Goal: Task Accomplishment & Management: Complete application form

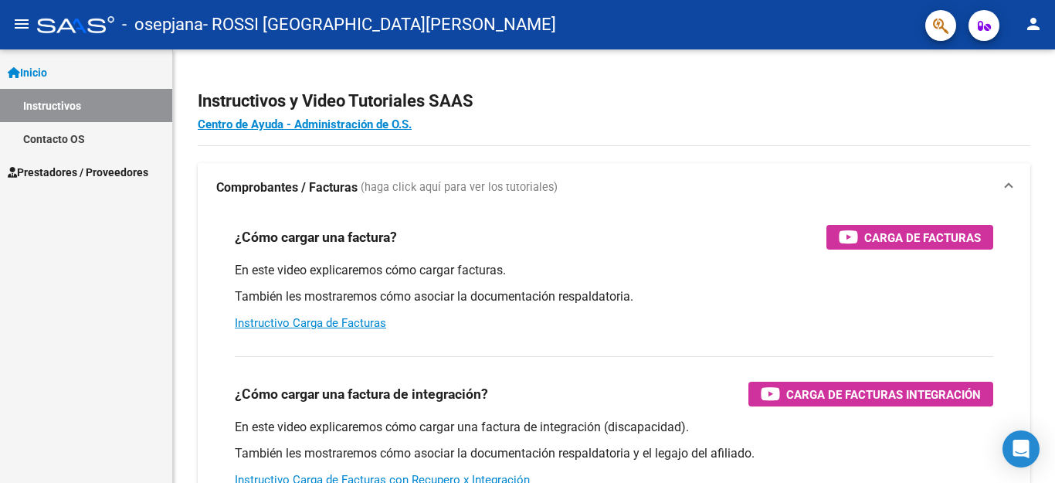
click at [158, 171] on link "Prestadores / Proveedores" at bounding box center [86, 171] width 172 height 33
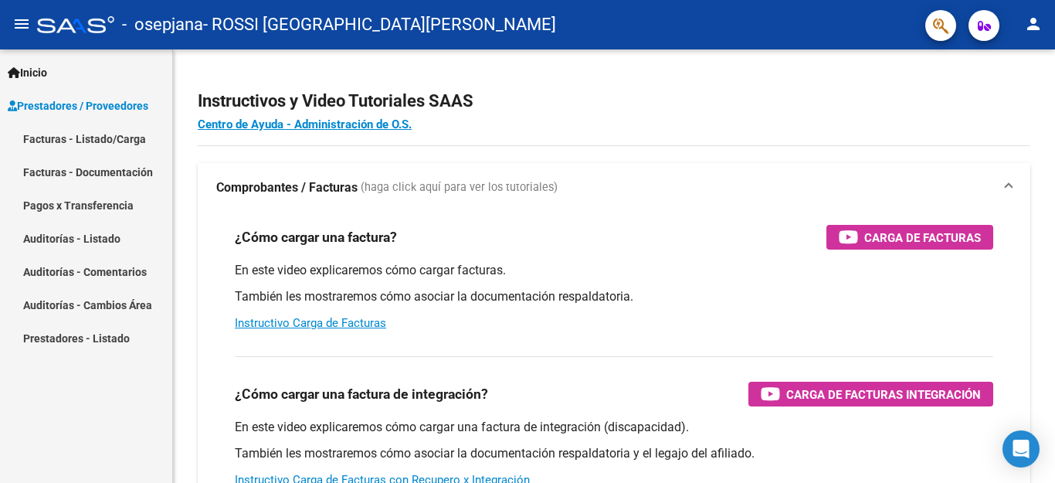
click at [149, 145] on link "Facturas - Listado/Carga" at bounding box center [86, 138] width 172 height 33
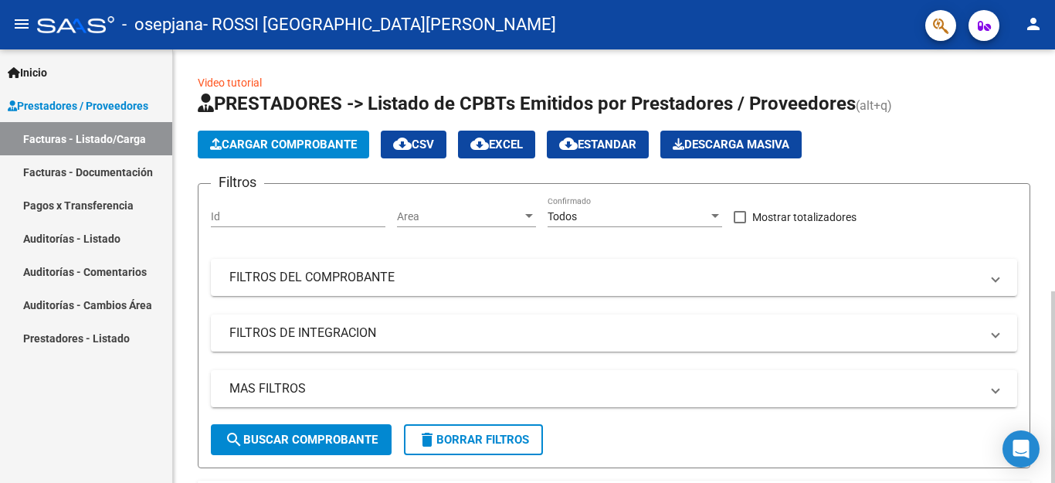
click at [1054, 291] on div at bounding box center [1053, 386] width 4 height 191
click at [338, 140] on span "Cargar Comprobante" at bounding box center [283, 144] width 147 height 14
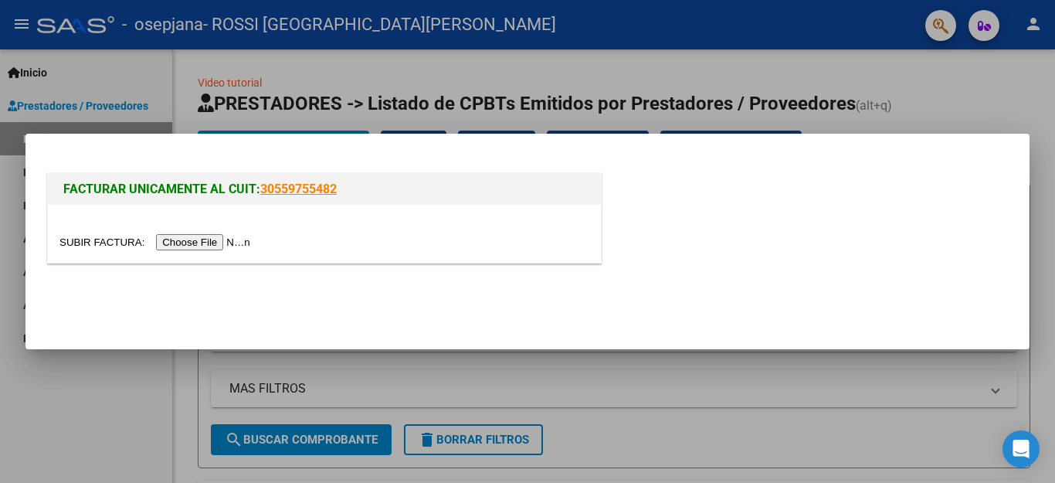
click at [219, 238] on input "file" at bounding box center [156, 242] width 195 height 16
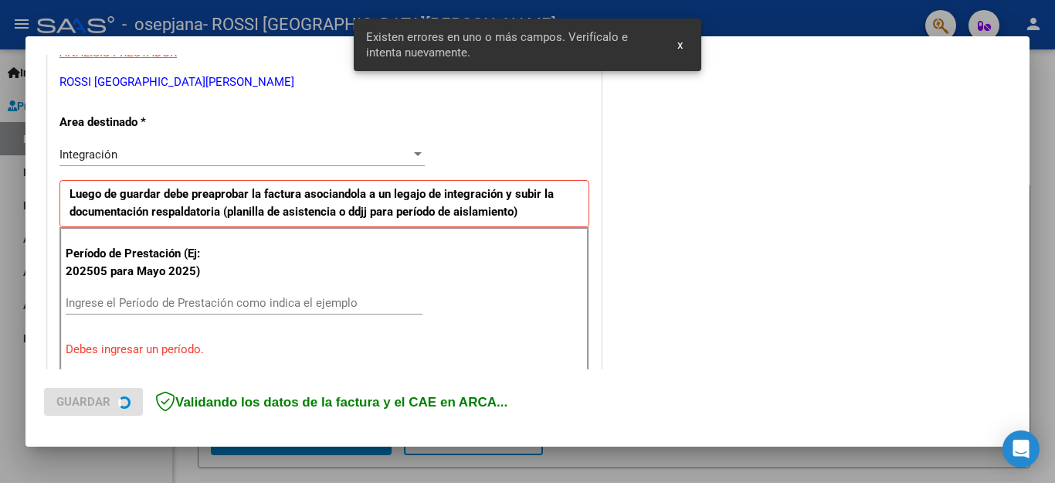
scroll to position [352, 0]
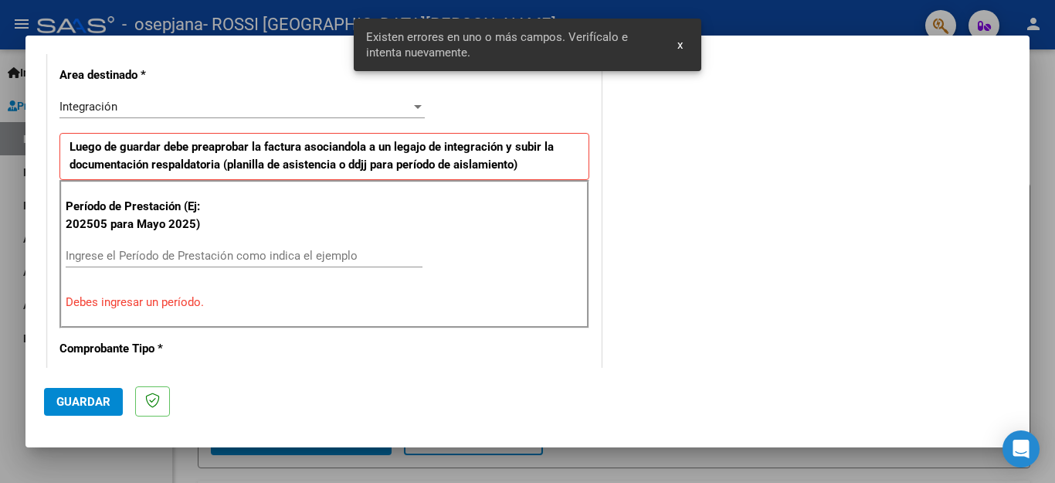
click at [307, 263] on input "Ingrese el Período de Prestación como indica el ejemplo" at bounding box center [244, 256] width 357 height 14
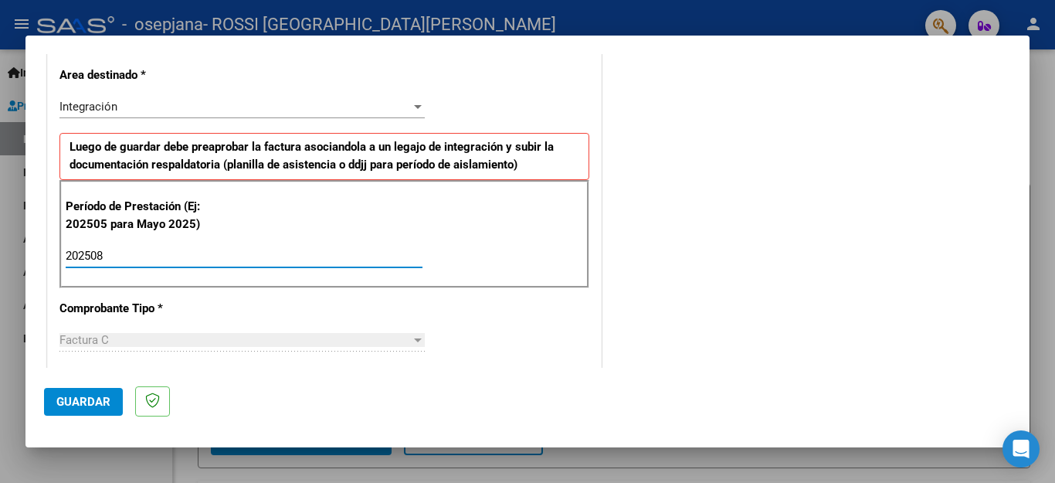
type input "202508"
click at [95, 397] on span "Guardar" at bounding box center [83, 402] width 54 height 14
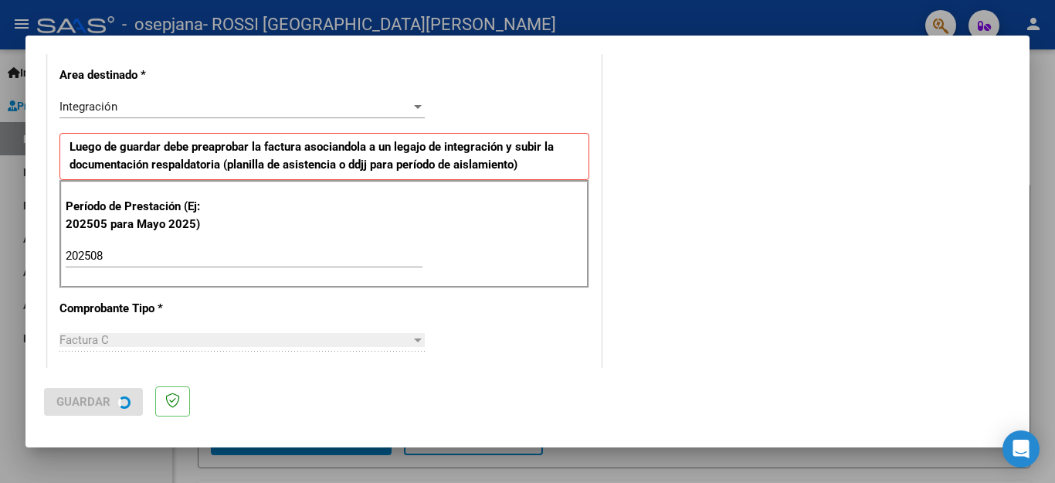
scroll to position [0, 0]
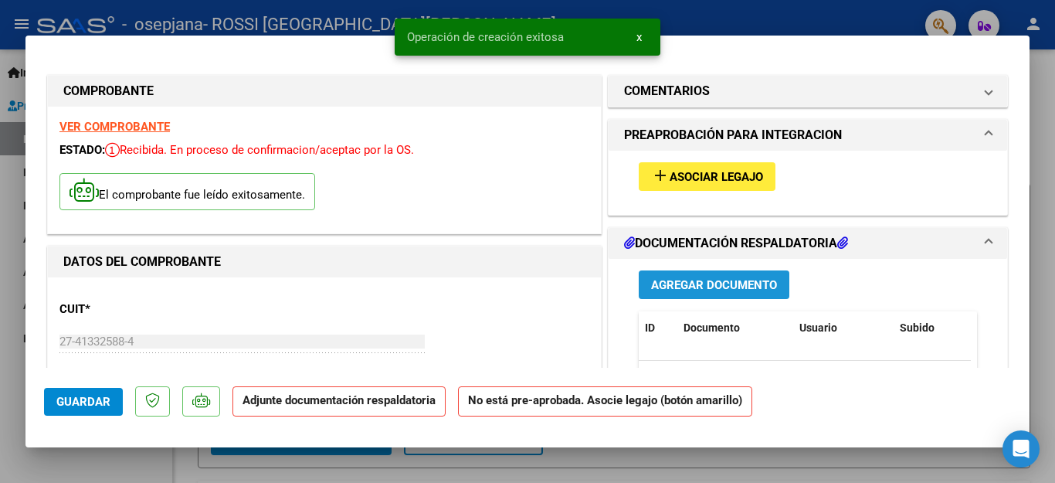
click at [671, 289] on span "Agregar Documento" at bounding box center [714, 285] width 126 height 14
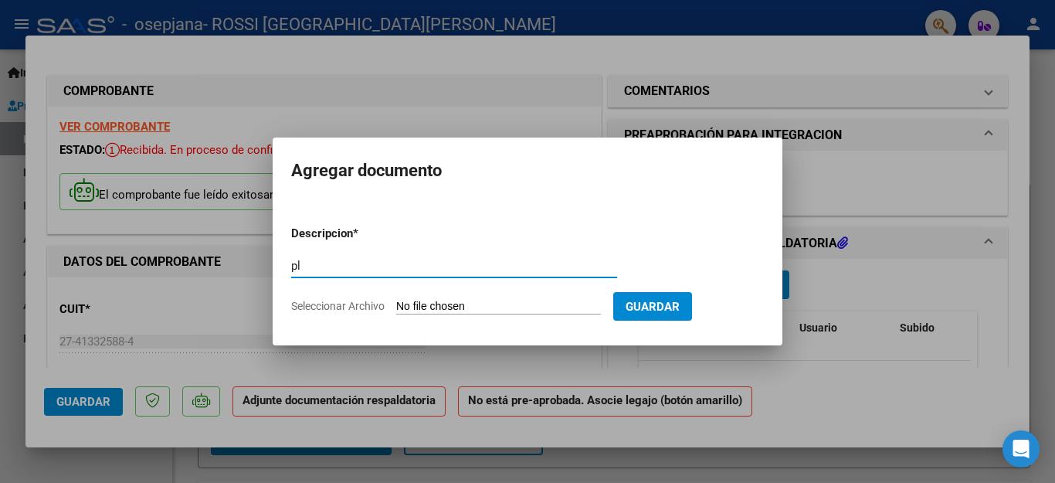
type input "Planilla de asistencia"
click at [439, 301] on input "Seleccionar Archivo" at bounding box center [498, 307] width 205 height 15
type input "C:\fakepath\Planilla asistencia [PERSON_NAME].jpg"
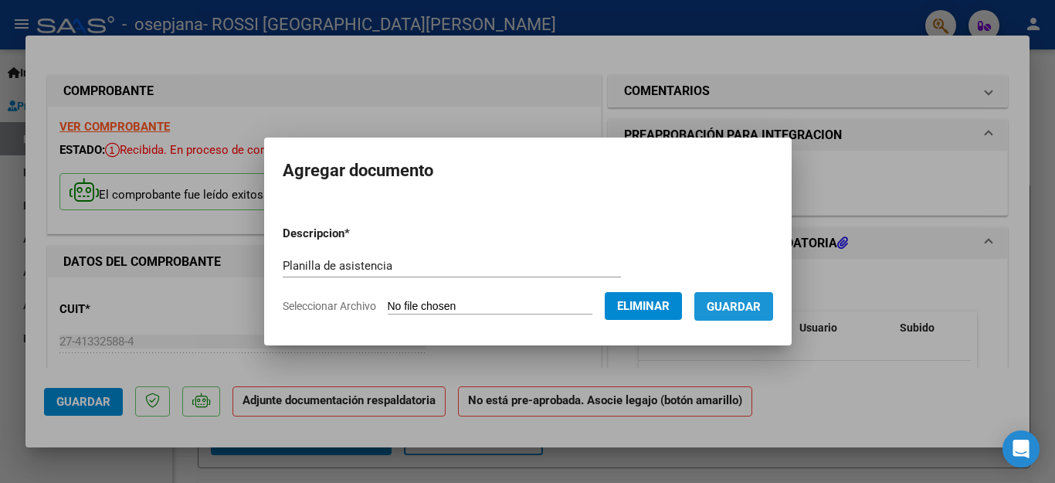
click at [713, 317] on button "Guardar" at bounding box center [733, 306] width 79 height 29
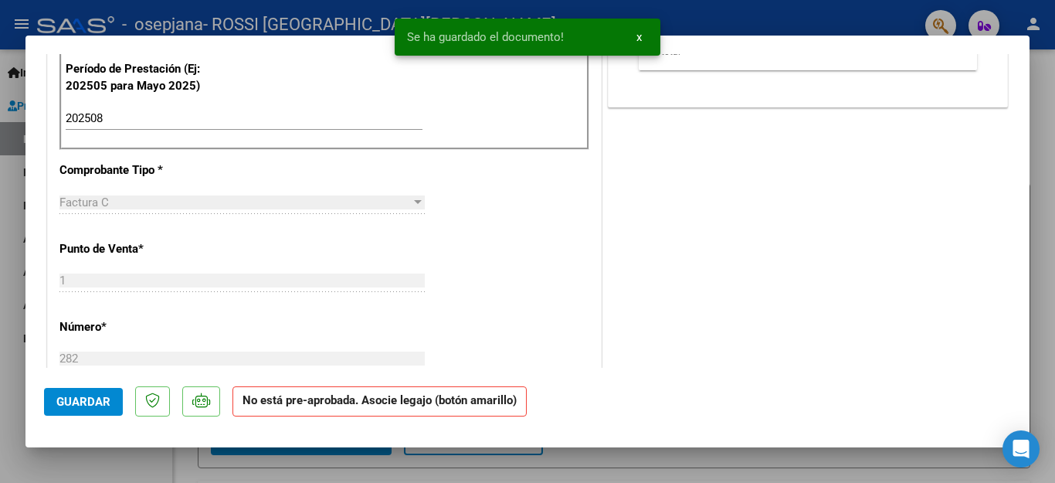
scroll to position [1009, 0]
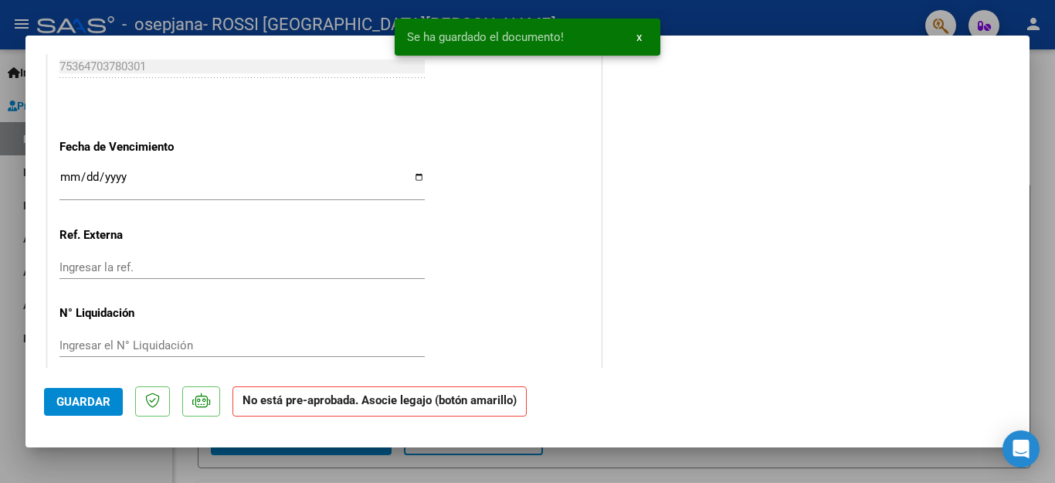
click at [80, 402] on span "Guardar" at bounding box center [83, 402] width 54 height 14
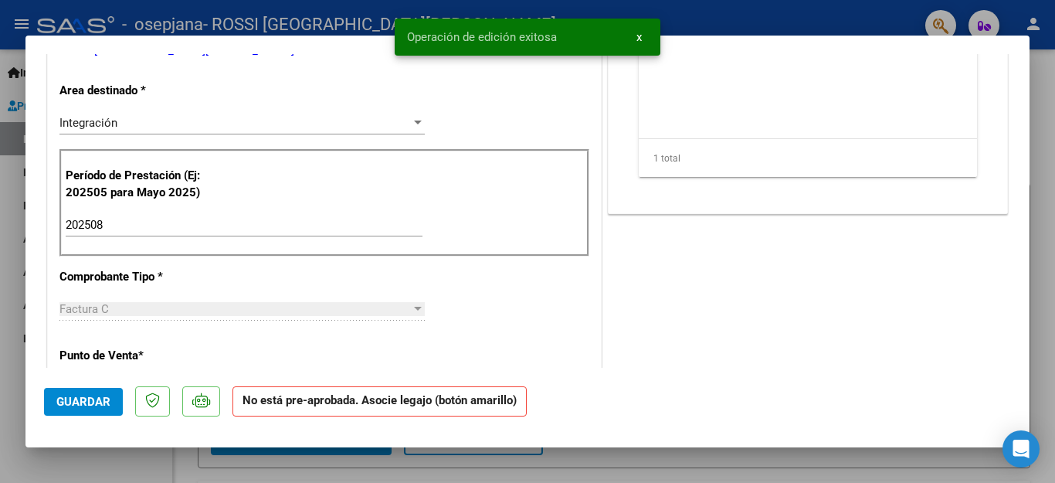
scroll to position [46, 0]
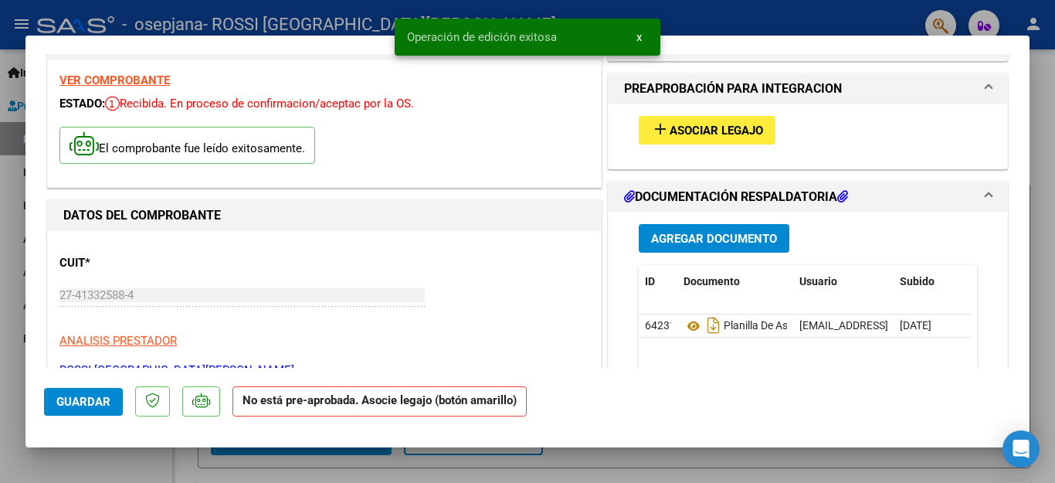
click at [730, 140] on button "add Asociar Legajo" at bounding box center [707, 130] width 137 height 29
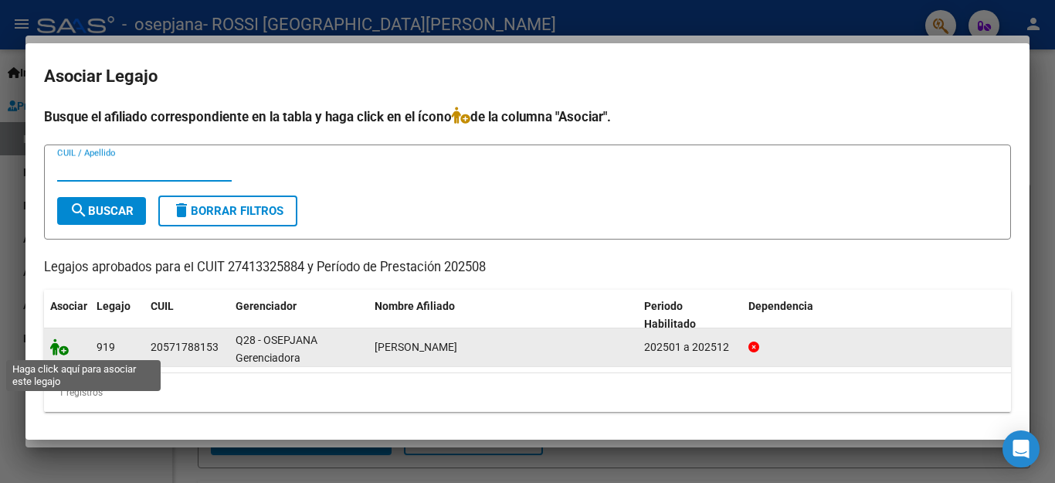
click at [65, 350] on icon at bounding box center [59, 346] width 19 height 17
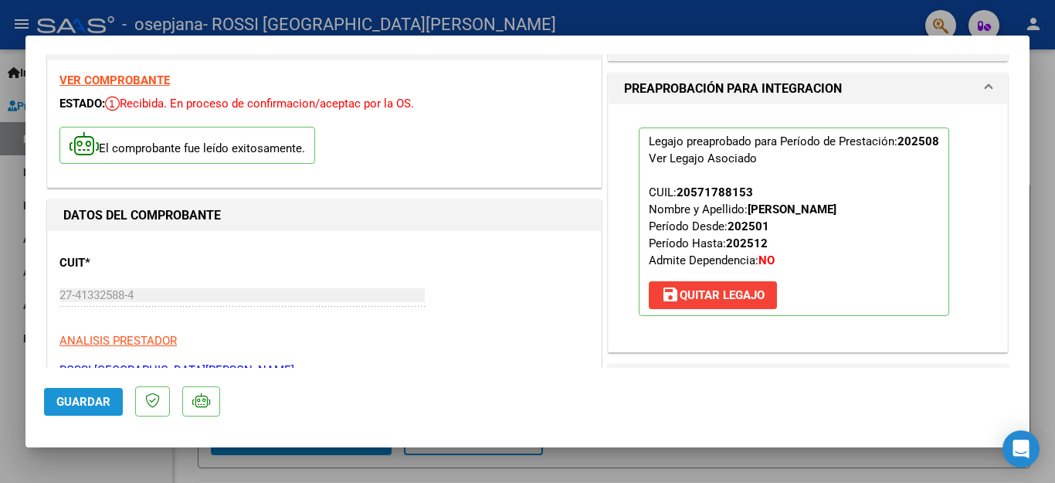
click at [74, 400] on span "Guardar" at bounding box center [83, 402] width 54 height 14
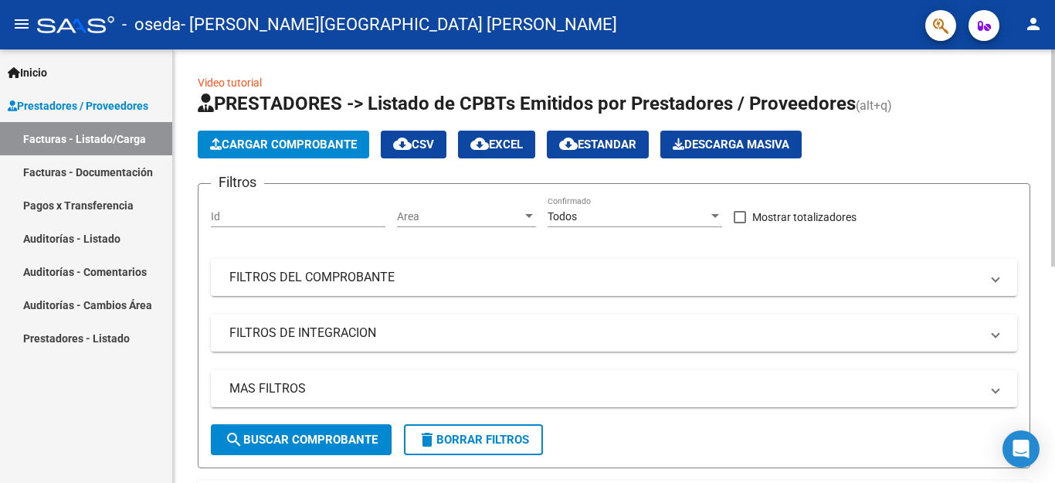
click at [319, 137] on span "Cargar Comprobante" at bounding box center [283, 144] width 147 height 14
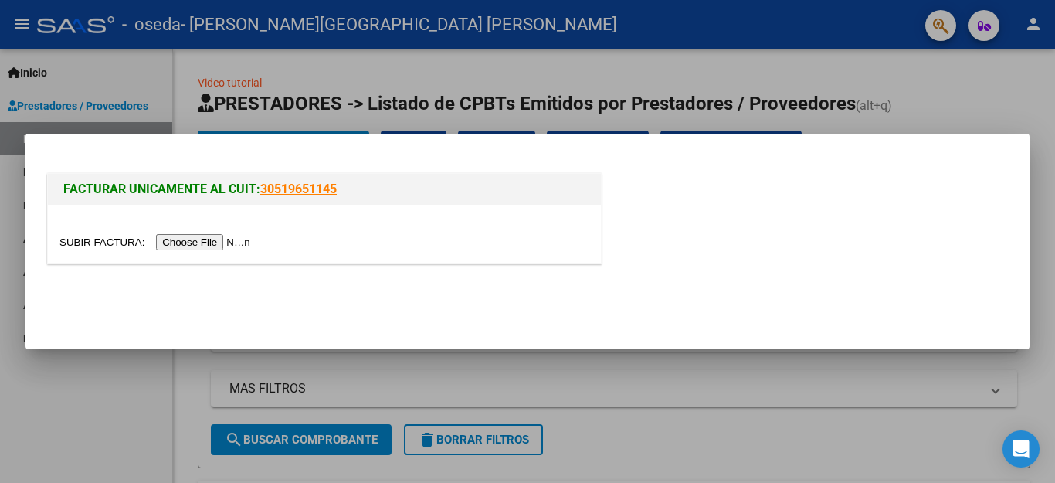
click at [243, 241] on input "file" at bounding box center [156, 242] width 195 height 16
click at [249, 238] on input "file" at bounding box center [156, 242] width 195 height 16
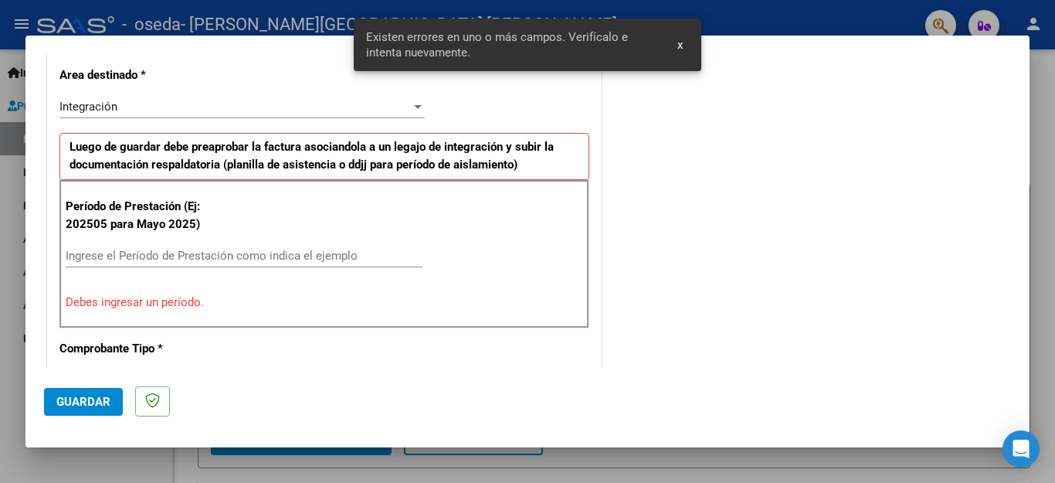
scroll to position [381, 0]
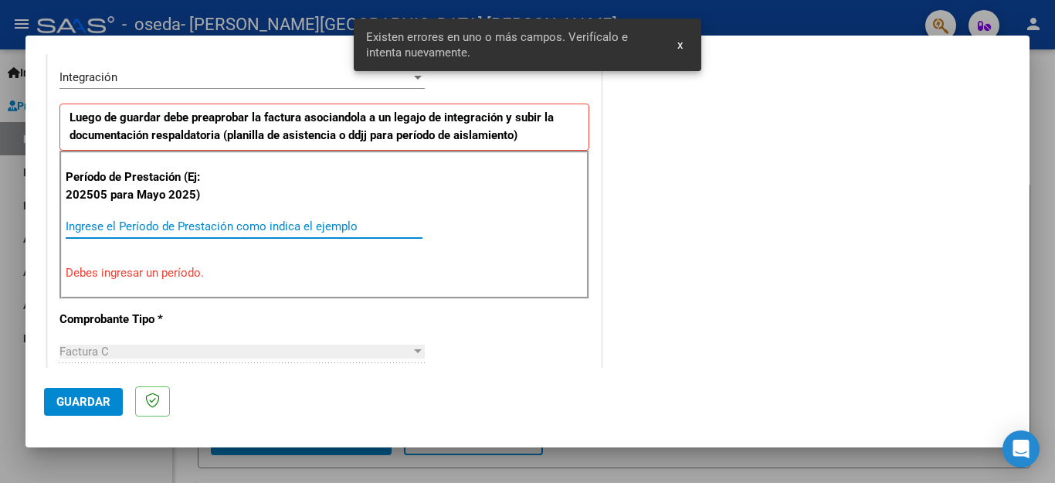
click at [327, 229] on input "Ingrese el Período de Prestación como indica el ejemplo" at bounding box center [244, 226] width 357 height 14
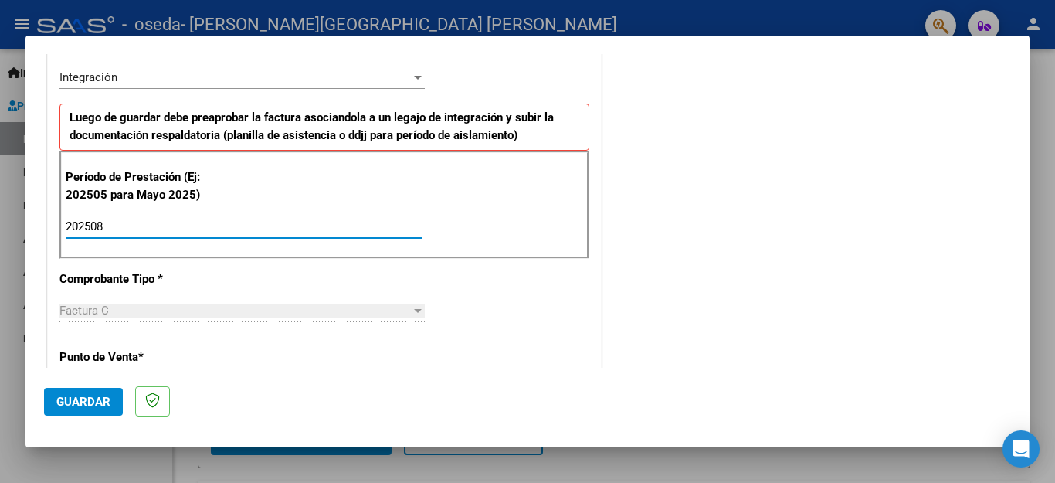
type input "202508"
click at [90, 408] on span "Guardar" at bounding box center [83, 402] width 54 height 14
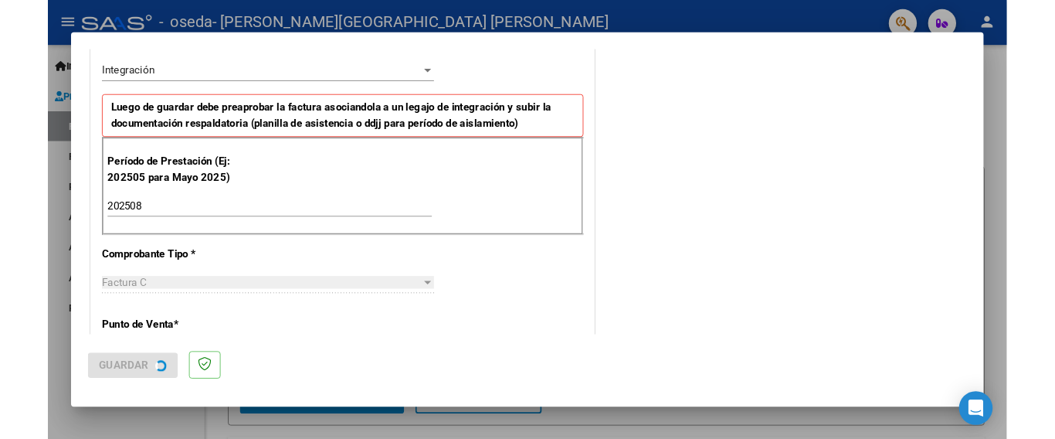
scroll to position [0, 0]
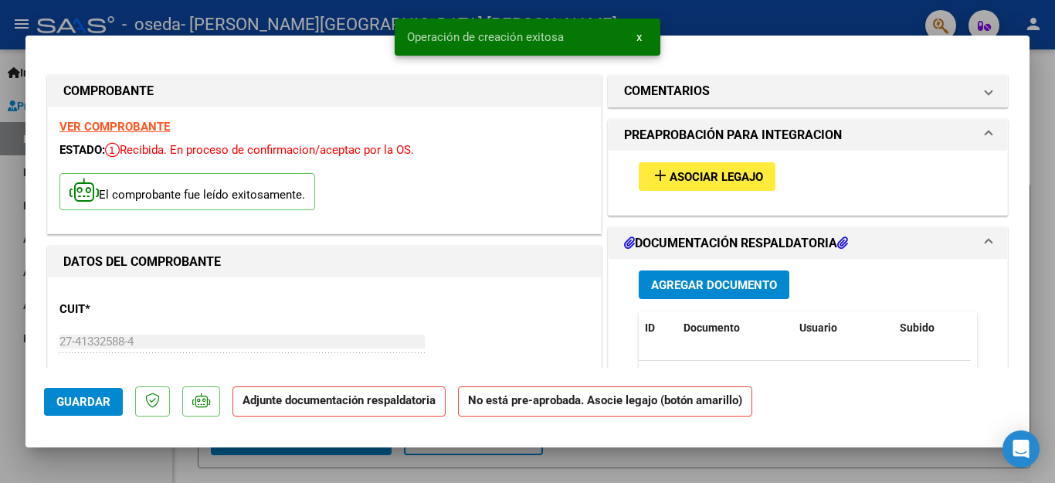
click at [651, 282] on span "Agregar Documento" at bounding box center [714, 285] width 126 height 14
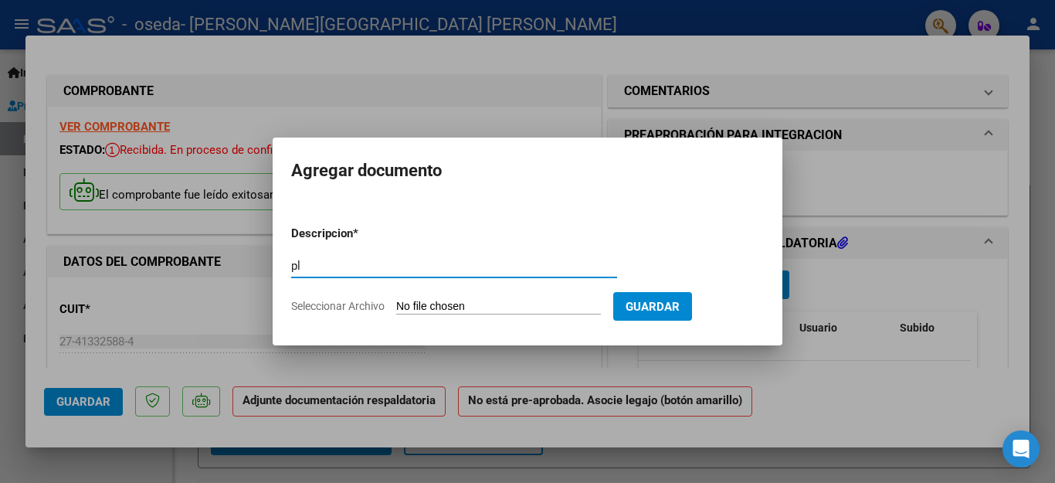
type input "Planilla de asistencia"
click at [474, 305] on input "Seleccionar Archivo" at bounding box center [498, 307] width 205 height 15
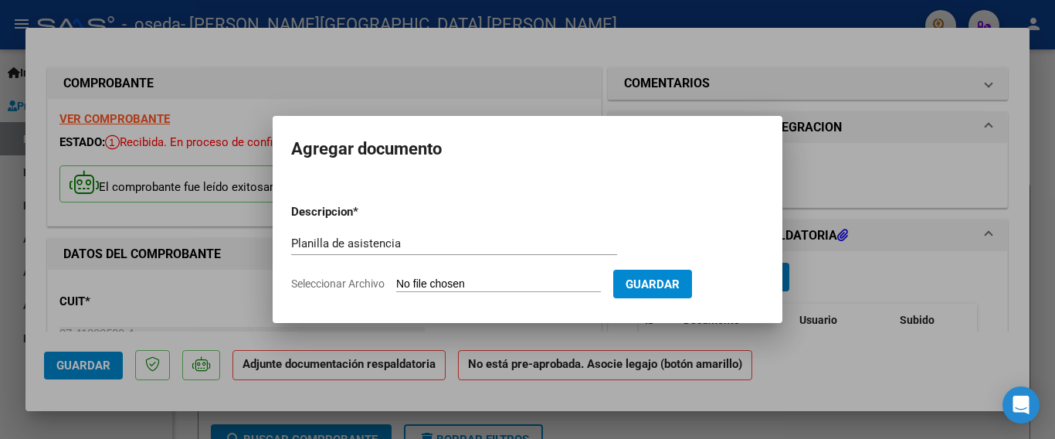
click at [558, 287] on input "Seleccionar Archivo" at bounding box center [498, 284] width 205 height 15
type input "C:\fakepath\Planilla Juan.jpg"
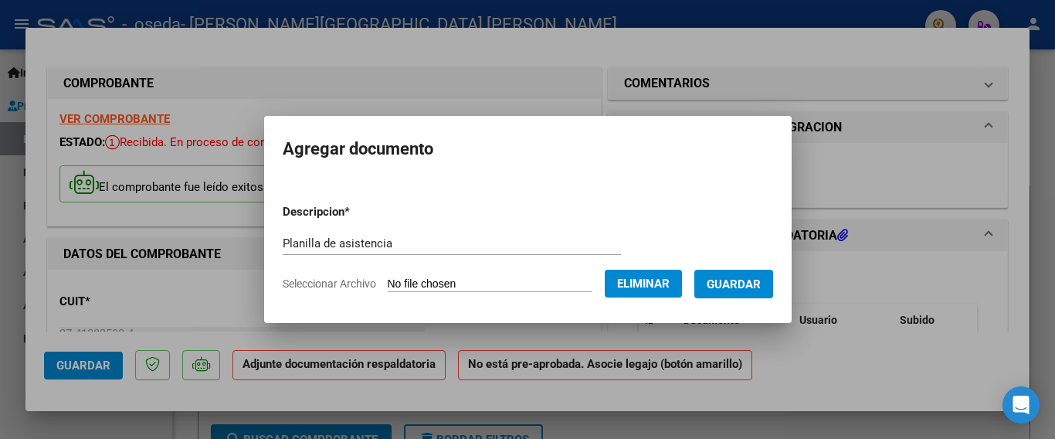
click at [744, 288] on span "Guardar" at bounding box center [734, 284] width 54 height 14
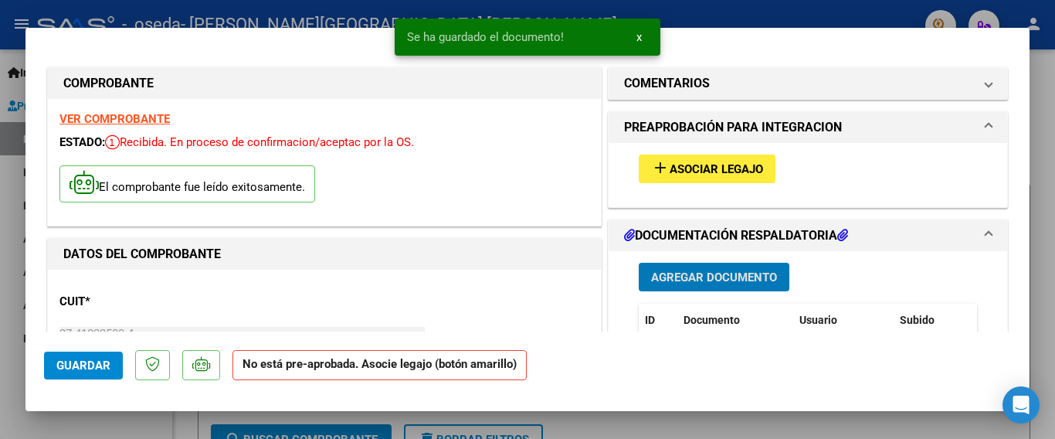
click at [670, 175] on span "Asociar Legajo" at bounding box center [715, 169] width 93 height 14
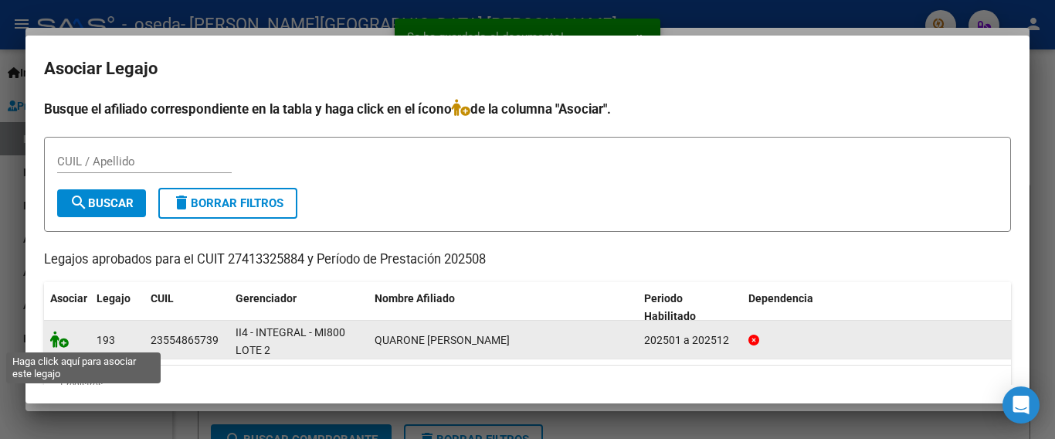
click at [60, 341] on icon at bounding box center [59, 338] width 19 height 17
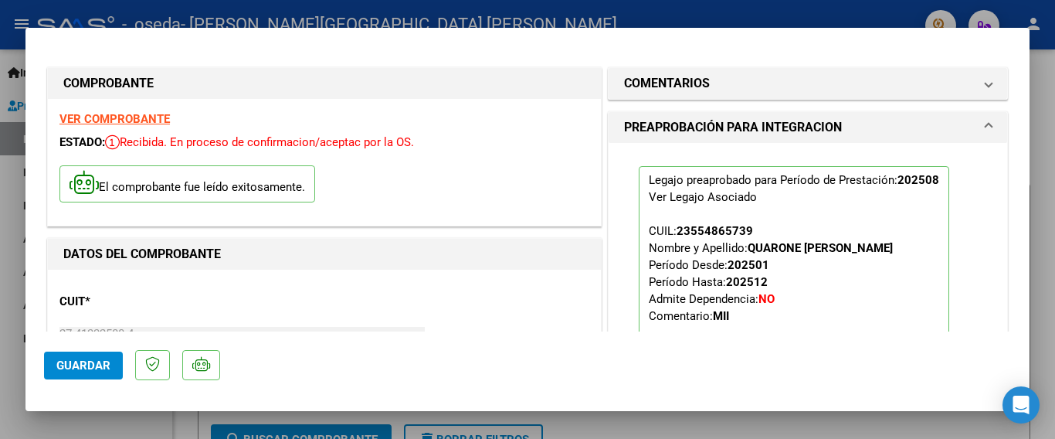
click at [73, 378] on button "Guardar" at bounding box center [83, 365] width 79 height 28
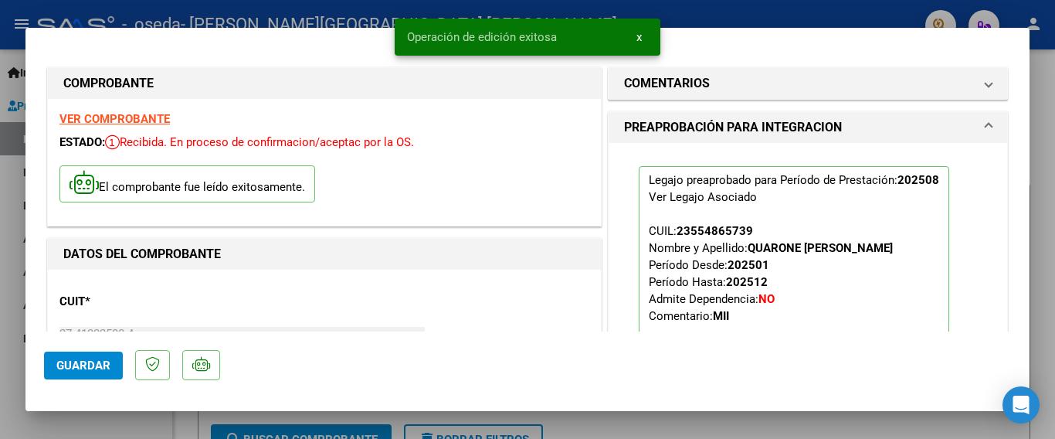
click at [0, 385] on div at bounding box center [527, 219] width 1055 height 439
